Goal: Task Accomplishment & Management: Use online tool/utility

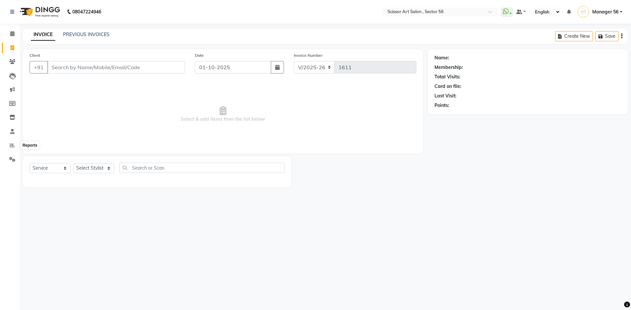
select select "6185"
select select "service"
click at [10, 145] on icon at bounding box center [12, 145] width 5 height 5
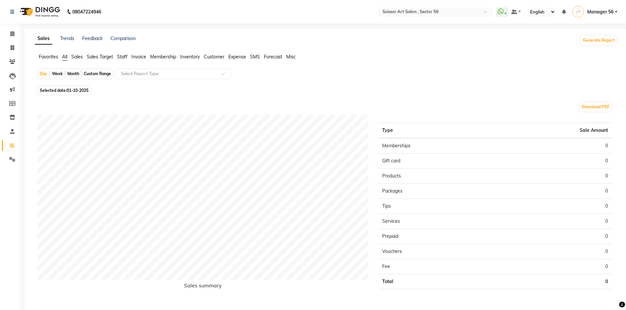
click at [81, 90] on span "01-10-2025" at bounding box center [78, 90] width 22 height 5
select select "10"
select select "2025"
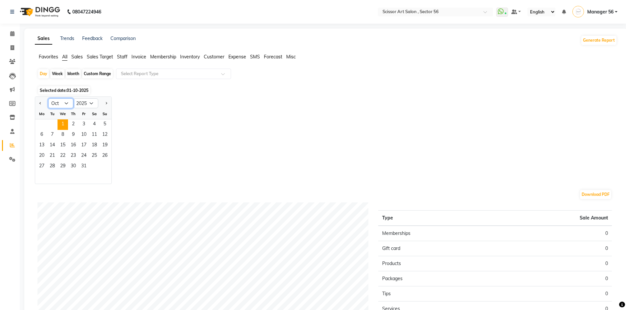
click at [60, 104] on select "Jan Feb Mar Apr May Jun [DATE] Aug Sep Oct Nov Dec" at bounding box center [60, 104] width 25 height 10
select select "9"
click at [48, 99] on select "Jan Feb Mar Apr May Jun [DATE] Aug Sep Oct Nov Dec" at bounding box center [60, 104] width 25 height 10
click at [47, 163] on span "30" at bounding box center [52, 167] width 11 height 11
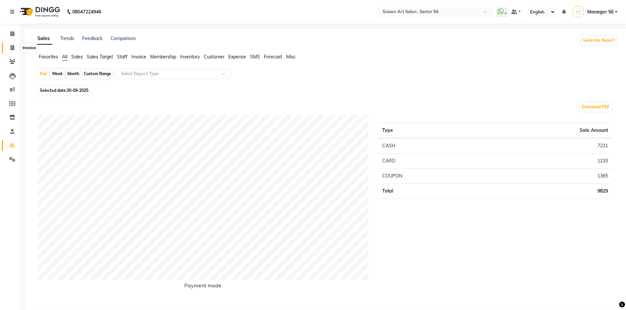
click at [11, 45] on span at bounding box center [12, 48] width 11 height 8
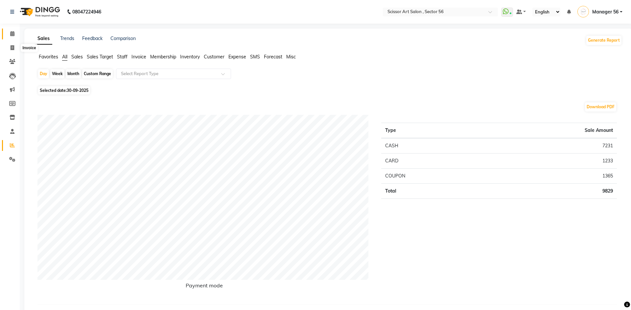
select select "service"
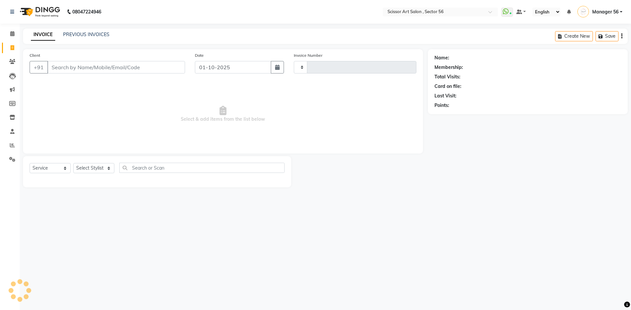
type input "1611"
select select "6185"
click at [108, 168] on select "Select Stylist Anees DEV DAS Kiran Manager 56 [PERSON_NAME] [PERSON_NAME] Raano…" at bounding box center [93, 168] width 41 height 10
select select "76503"
click at [73, 163] on select "Select Stylist Anees DEV DAS Kiran Manager 56 [PERSON_NAME] [PERSON_NAME] Raano…" at bounding box center [93, 168] width 41 height 10
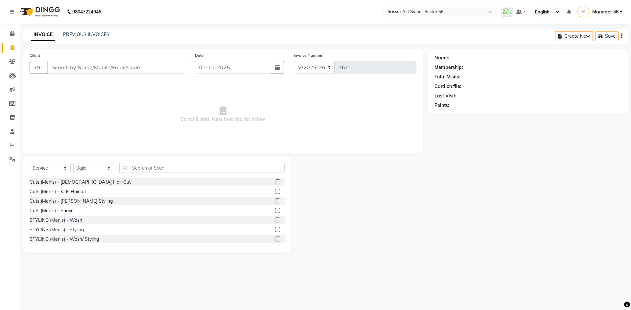
drag, startPoint x: 269, startPoint y: 179, endPoint x: 271, endPoint y: 183, distance: 4.0
click at [270, 181] on div "Cuts (Men's) - [DEMOGRAPHIC_DATA] Hair Cut" at bounding box center [157, 182] width 255 height 8
click at [275, 201] on label at bounding box center [277, 201] width 5 height 5
click at [275, 201] on input "checkbox" at bounding box center [277, 201] width 4 height 4
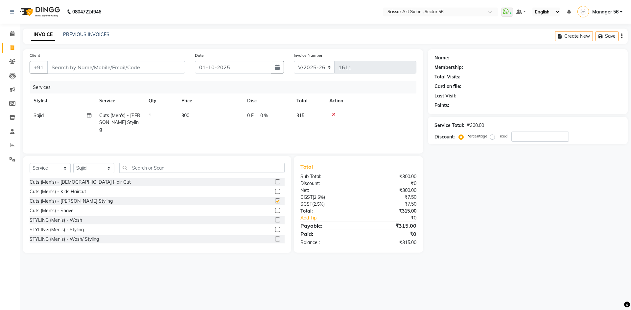
checkbox input "false"
click at [465, 167] on div "Name: Membership: Total Visits: Card on file: Last Visit: Points: Service Total…" at bounding box center [530, 151] width 205 height 204
drag, startPoint x: 140, startPoint y: 70, endPoint x: 125, endPoint y: 81, distance: 18.5
click at [139, 70] on input "Client" at bounding box center [116, 67] width 138 height 12
